Goal: Task Accomplishment & Management: Manage account settings

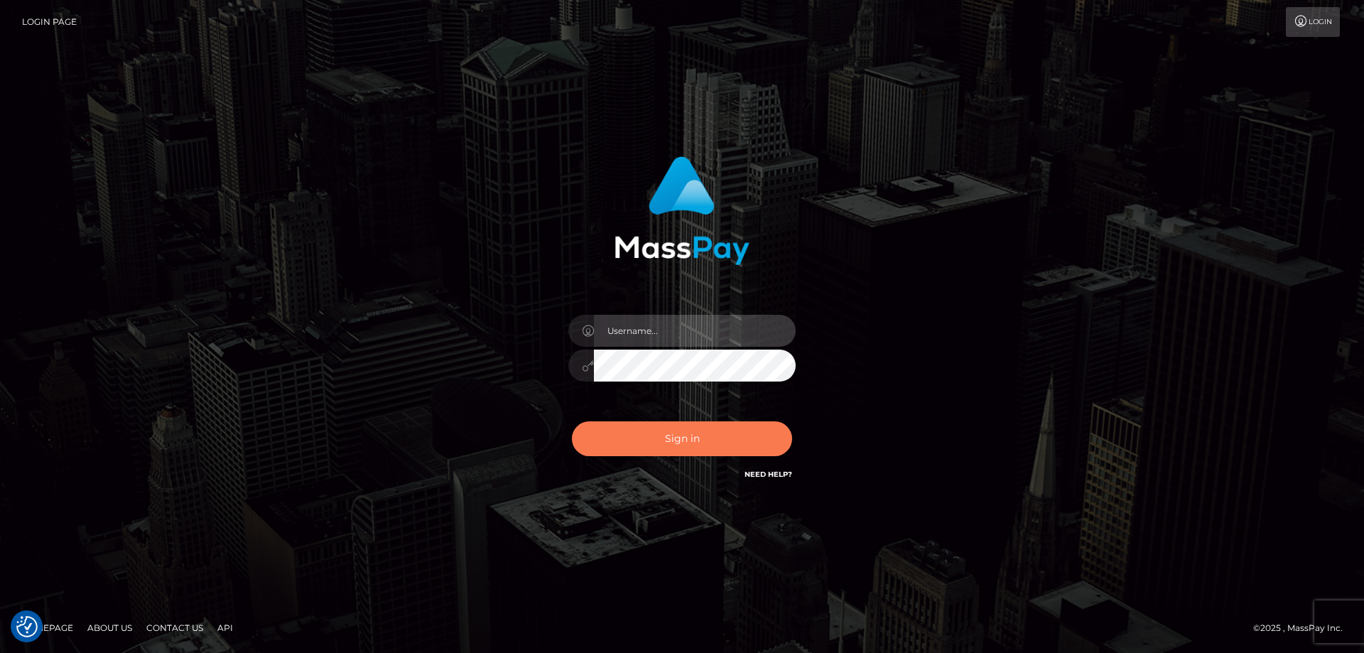
type input "Lorelee"
click at [707, 436] on button "Sign in" at bounding box center [682, 438] width 220 height 35
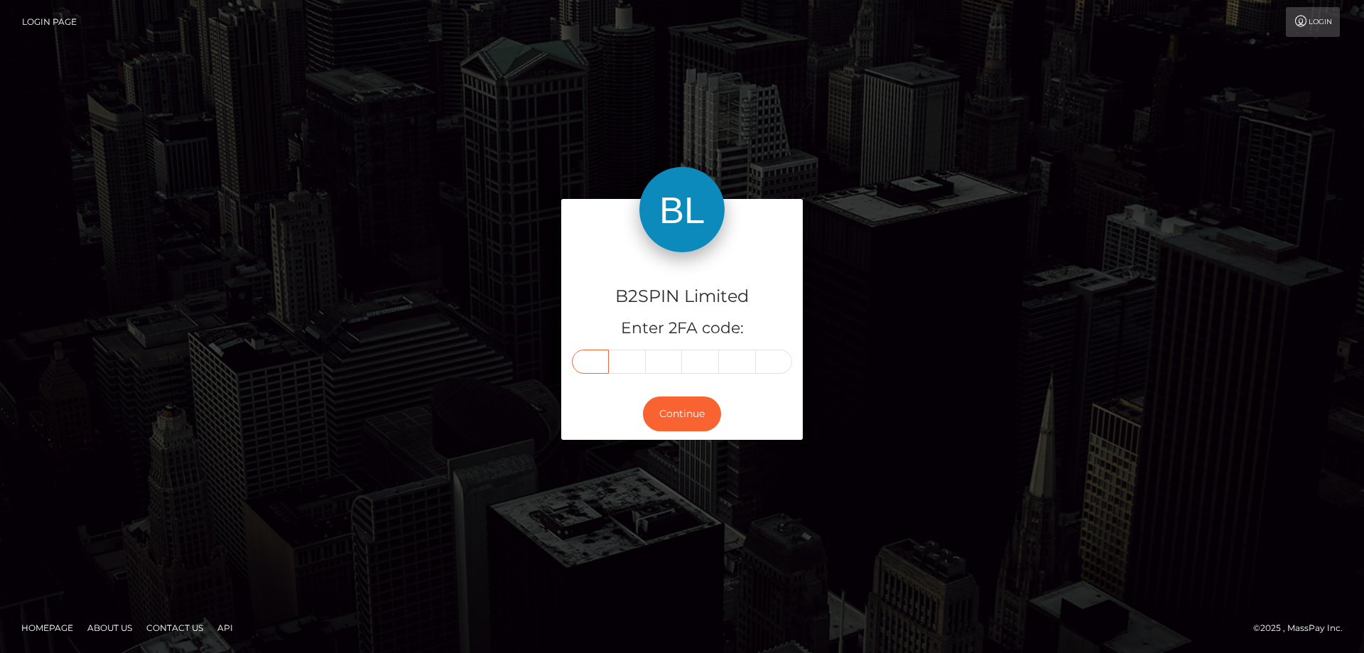
click at [585, 360] on input "text" at bounding box center [590, 362] width 37 height 24
type input "7"
type input "5"
type input "2"
type input "1"
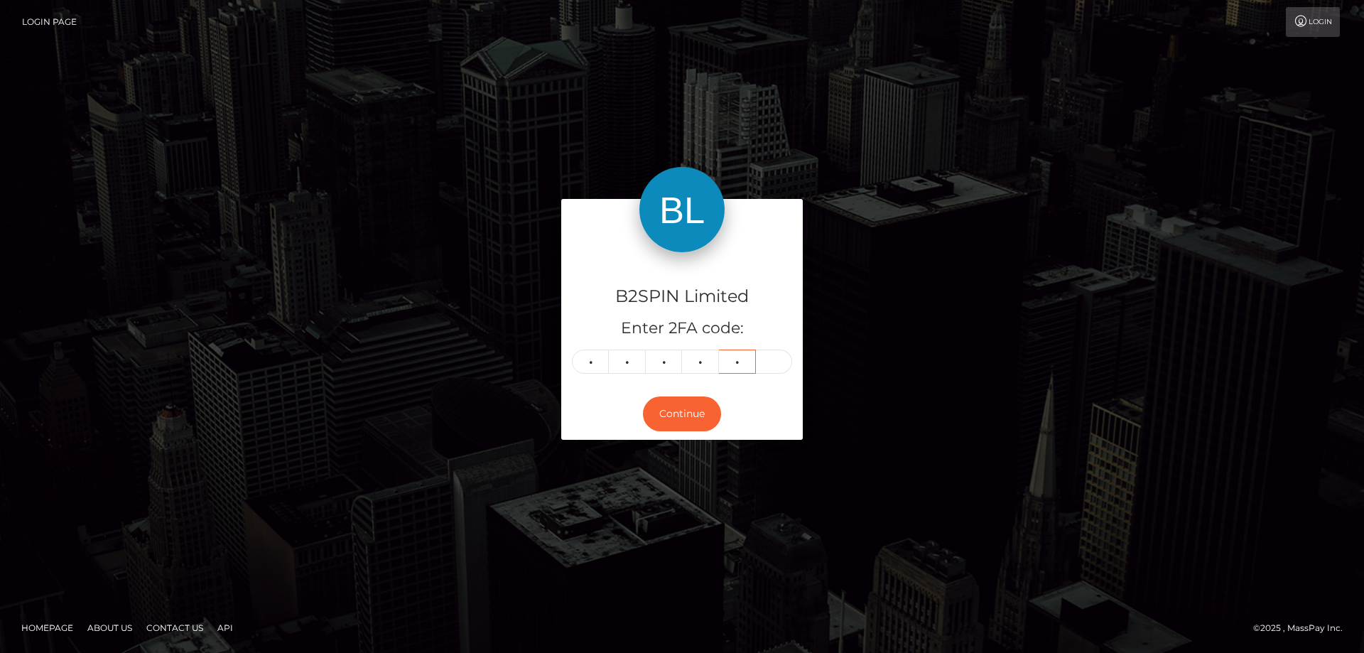
type input "2"
type input "3"
click at [662, 421] on button "Continue" at bounding box center [682, 414] width 78 height 35
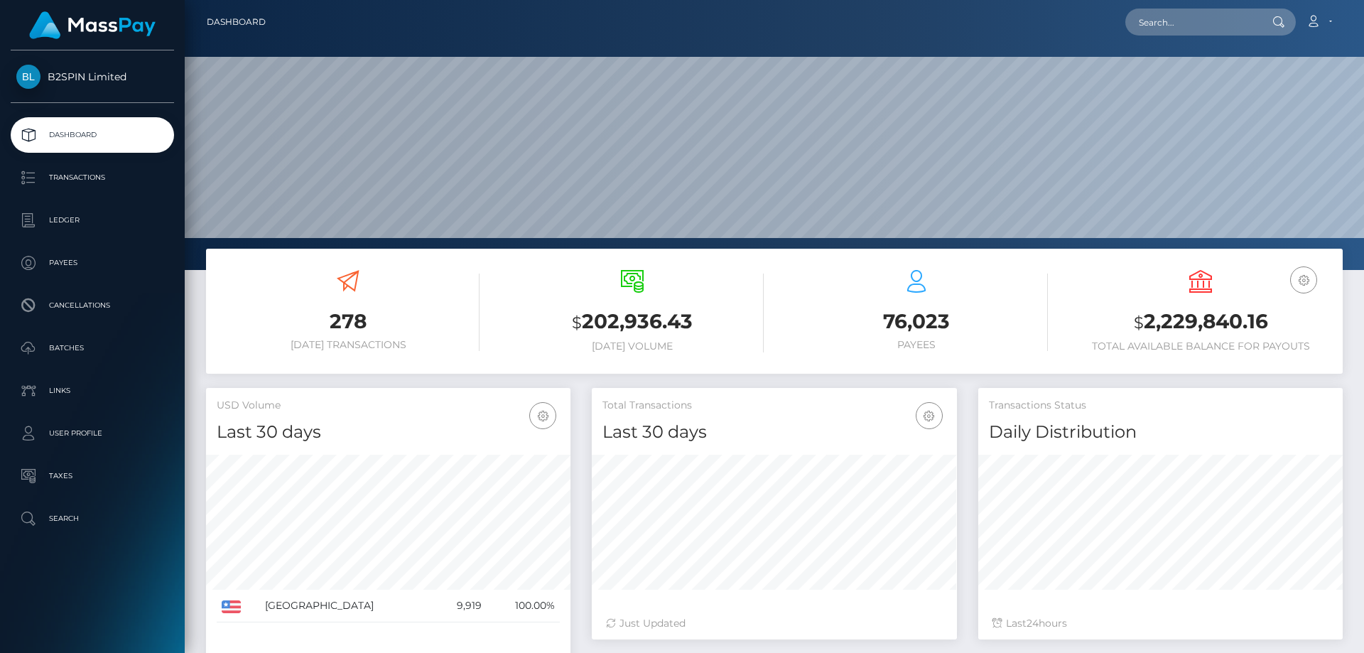
scroll to position [252, 365]
drag, startPoint x: 1145, startPoint y: 321, endPoint x: 1084, endPoint y: 247, distance: 96.4
click at [1276, 323] on h3 "$ 2,229,840.16" at bounding box center [1200, 322] width 263 height 29
copy h3 "2,229,840.16"
